Goal: Transaction & Acquisition: Book appointment/travel/reservation

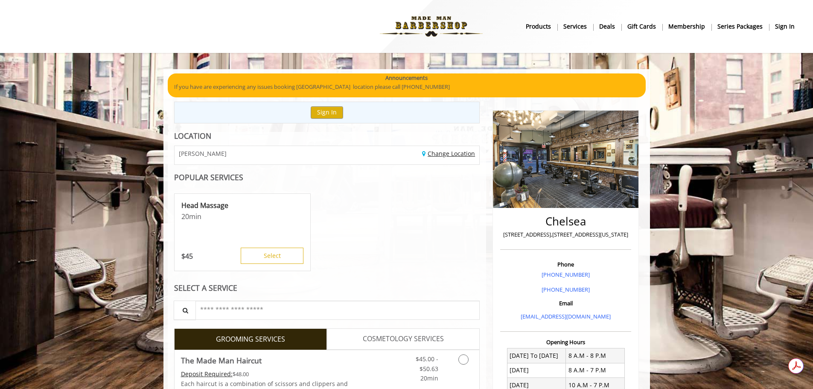
click at [444, 152] on link "Change Location" at bounding box center [448, 153] width 53 height 8
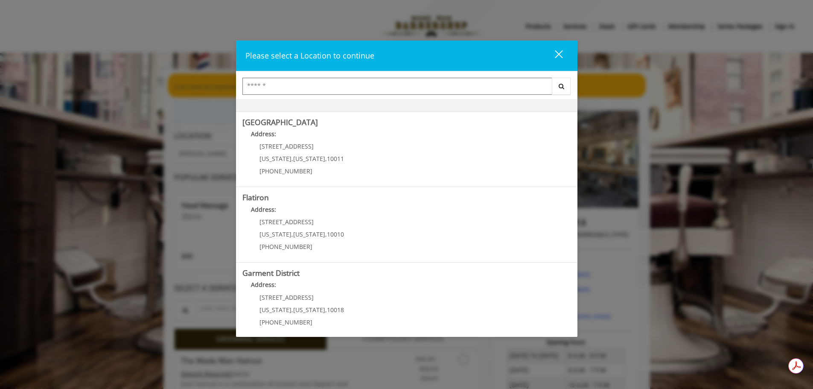
scroll to position [143, 0]
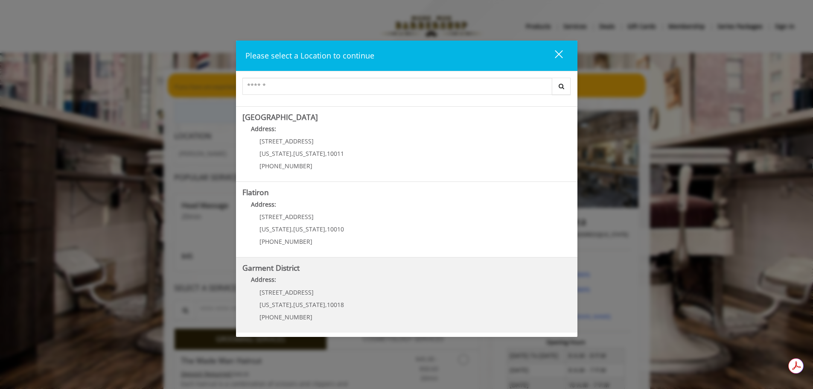
click at [325, 284] on District "Address:" at bounding box center [406, 282] width 328 height 14
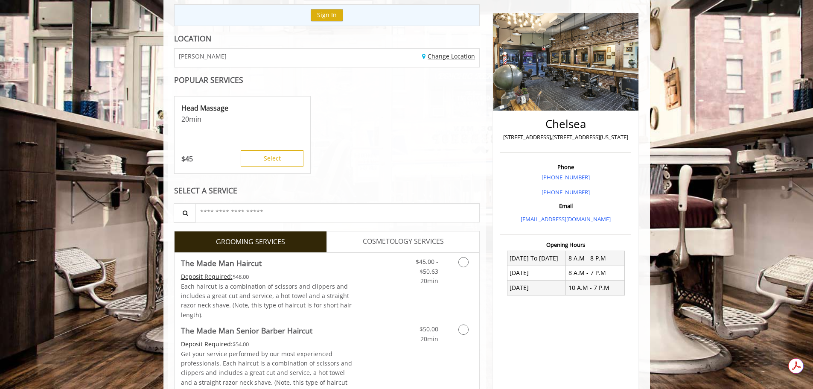
scroll to position [171, 0]
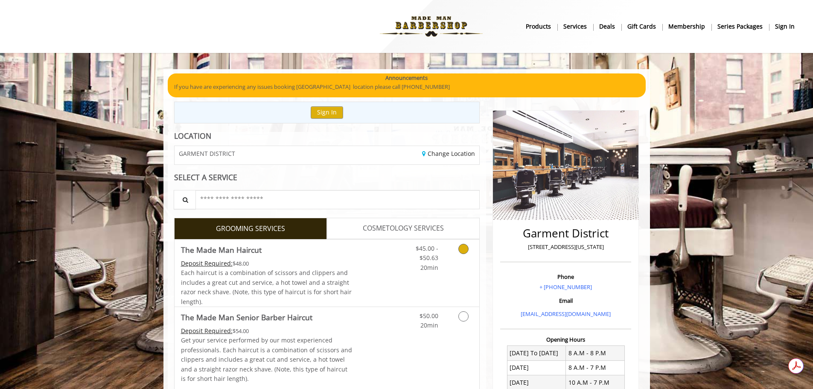
click at [384, 272] on link "Discounted Price" at bounding box center [377, 272] width 51 height 67
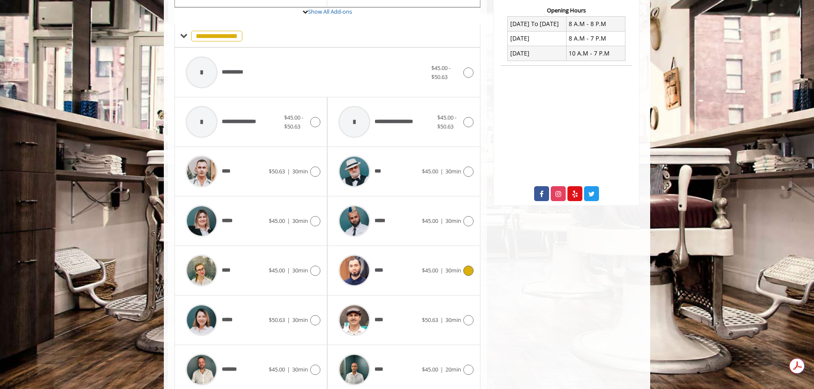
scroll to position [364, 0]
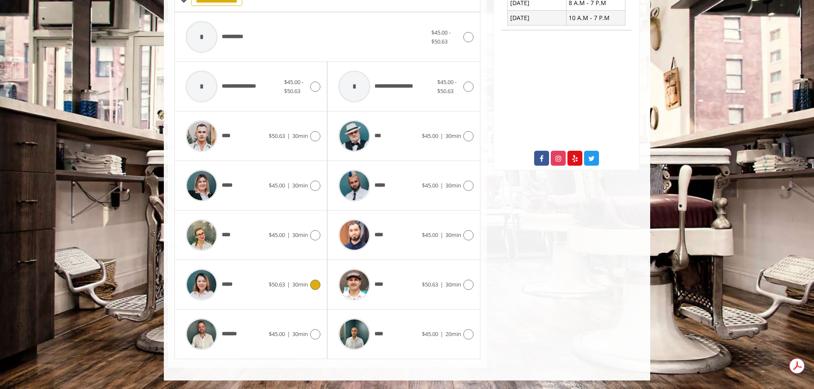
click at [261, 288] on div "*****" at bounding box center [224, 284] width 87 height 41
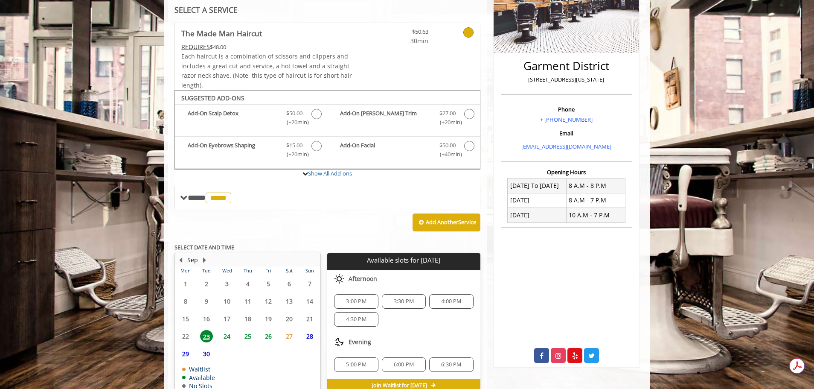
scroll to position [213, 0]
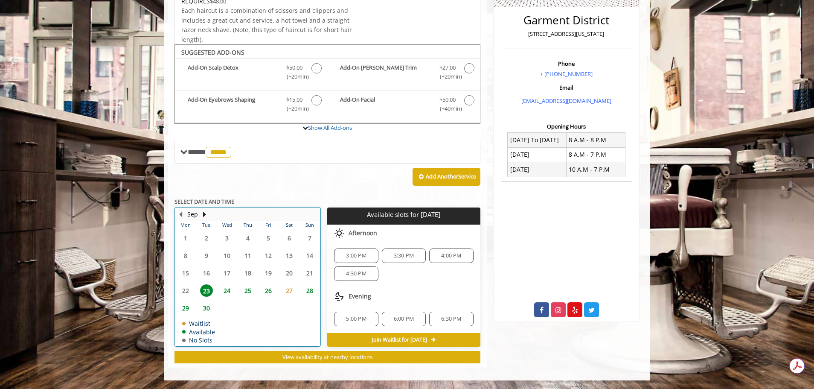
click at [291, 273] on table "Mon Tue Wed Thu Fri Sat Sun 1 2 3 4 5 6 7 8 9 10 11 12 13 14 15 16 17 18 19 20 …" at bounding box center [247, 283] width 145 height 125
click at [395, 313] on div "6:00 PM" at bounding box center [404, 318] width 44 height 15
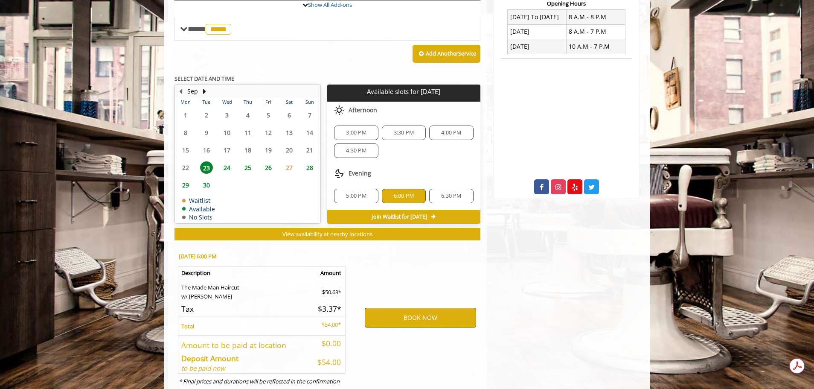
scroll to position [367, 0]
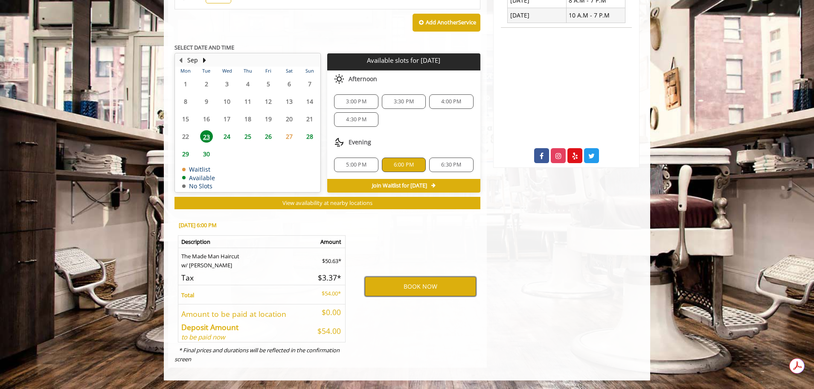
click at [429, 286] on button "BOOK NOW" at bounding box center [420, 286] width 111 height 20
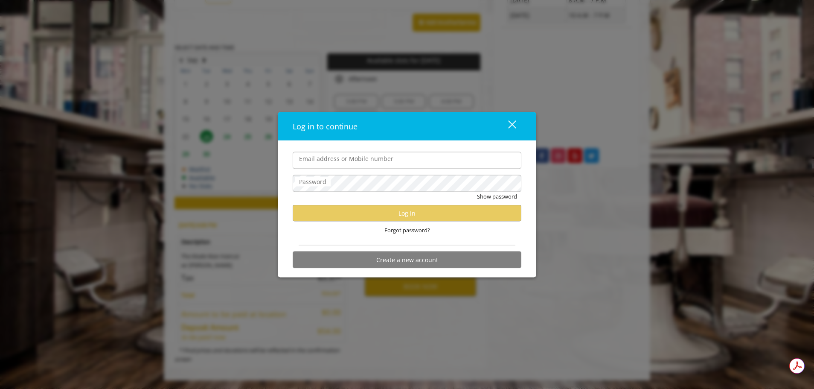
click at [362, 159] on input "Email address or Mobile number" at bounding box center [407, 159] width 229 height 17
type input "**********"
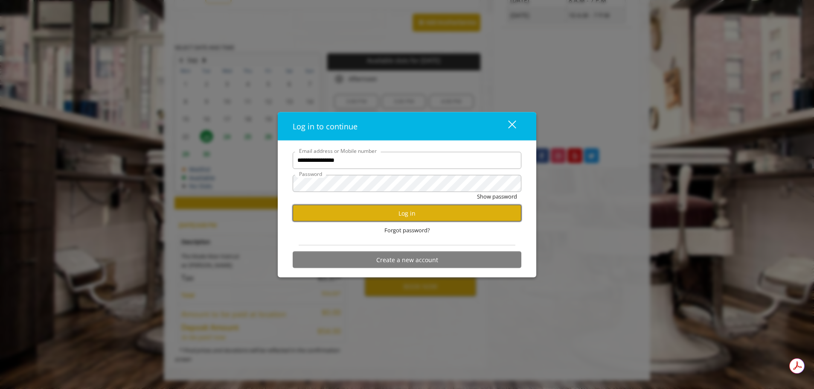
click at [427, 214] on button "Log in" at bounding box center [407, 213] width 229 height 17
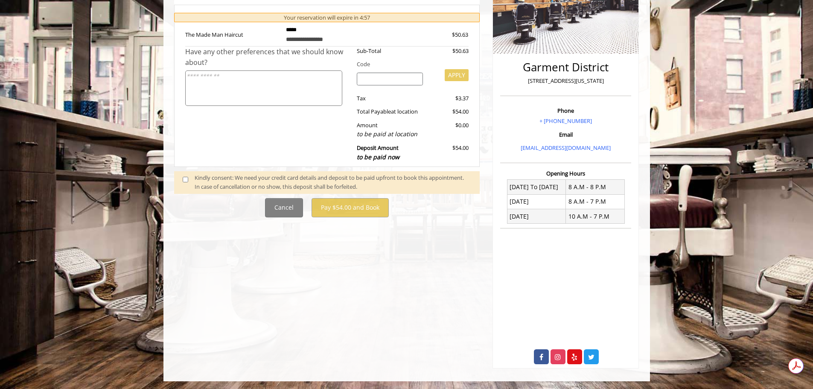
scroll to position [167, 0]
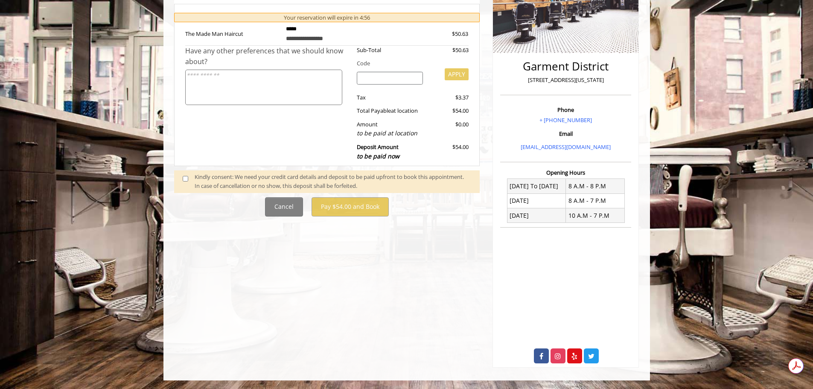
click at [186, 174] on span at bounding box center [188, 181] width 25 height 18
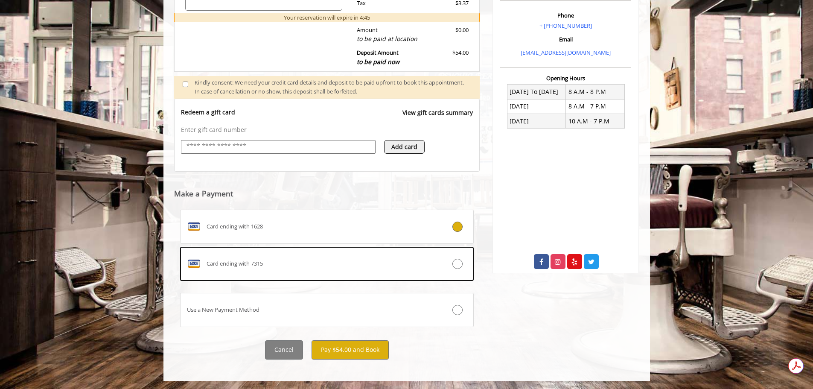
scroll to position [261, 0]
click at [352, 354] on button "Pay $54.00 and Book" at bounding box center [349, 349] width 77 height 19
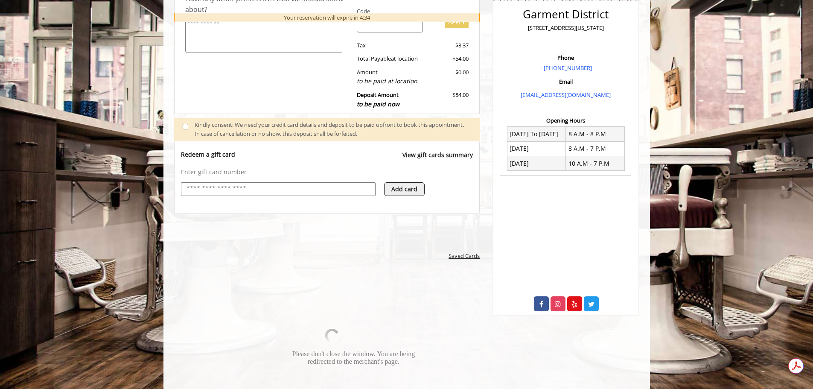
scroll to position [407, 0]
